Goal: Task Accomplishment & Management: Complete application form

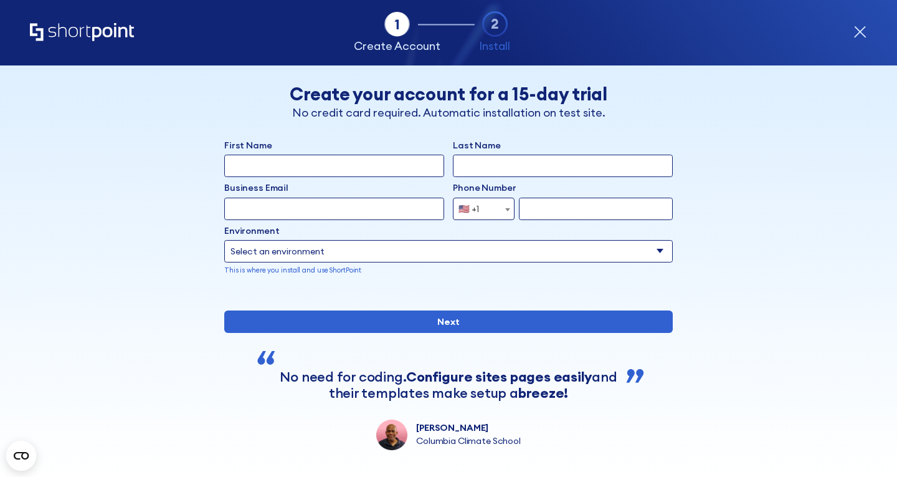
click at [366, 168] on input "First Name" at bounding box center [334, 166] width 220 height 22
type input "[PERSON_NAME]"
type input "Dormer"
type input "[PERSON_NAME][EMAIL_ADDRESS][DOMAIN_NAME]"
click at [553, 206] on input "form" at bounding box center [596, 208] width 154 height 22
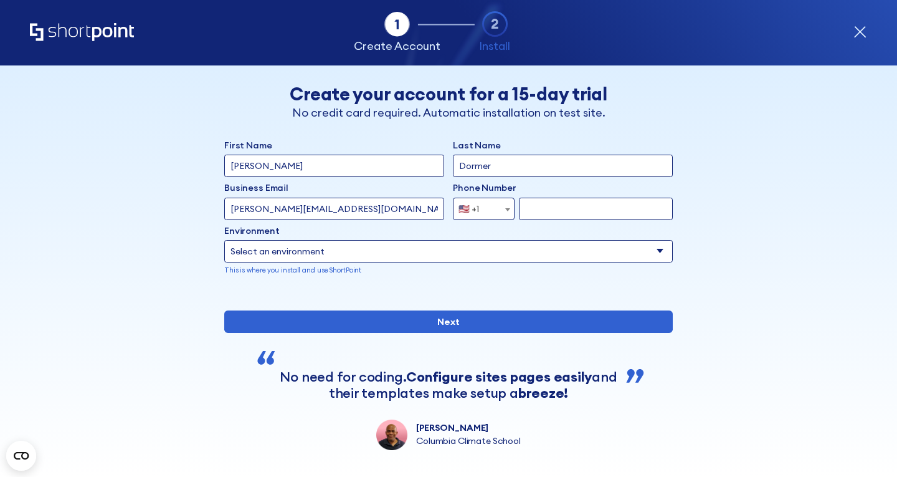
type input "7347091681"
click at [356, 255] on select "Select an environment Microsoft 365 SharePoint Online SharePoint Subscription E…" at bounding box center [448, 251] width 449 height 22
click at [224, 240] on select "Select an environment Microsoft 365 SharePoint Online SharePoint Subscription E…" at bounding box center [448, 251] width 449 height 22
click at [348, 259] on select "Select an environment Microsoft 365 SharePoint Online SharePoint Subscription E…" at bounding box center [448, 251] width 449 height 22
select select "SharePoint Online"
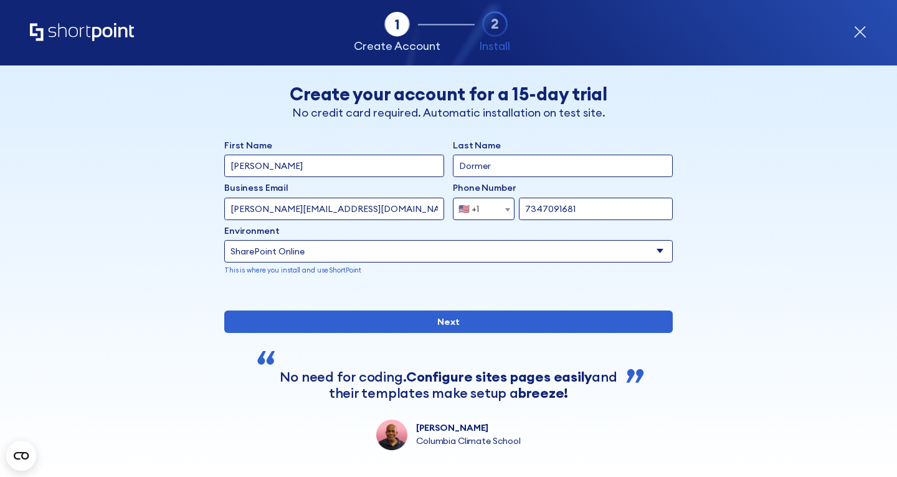
click at [224, 240] on select "Select an environment Microsoft 365 SharePoint Online SharePoint Subscription E…" at bounding box center [448, 251] width 449 height 22
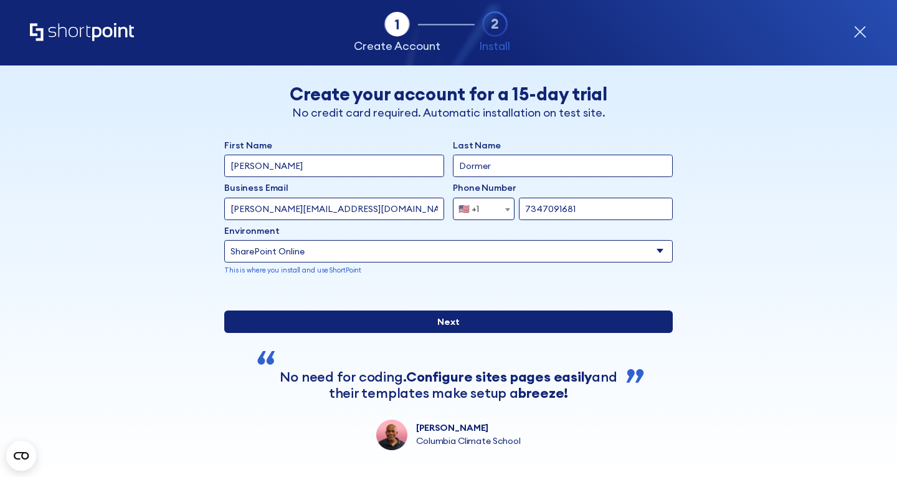
click at [399, 333] on input "Next" at bounding box center [448, 321] width 449 height 22
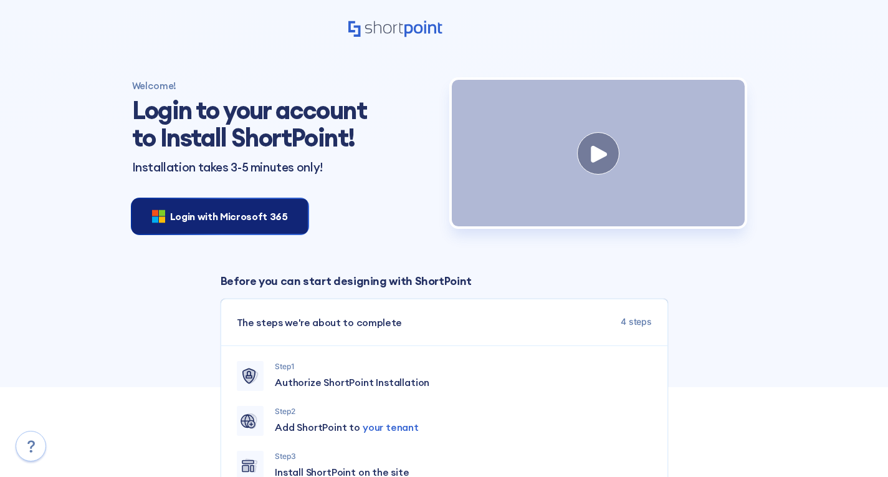
click at [251, 214] on span "Login with Microsoft 365" at bounding box center [229, 216] width 118 height 15
